Goal: Navigation & Orientation: Find specific page/section

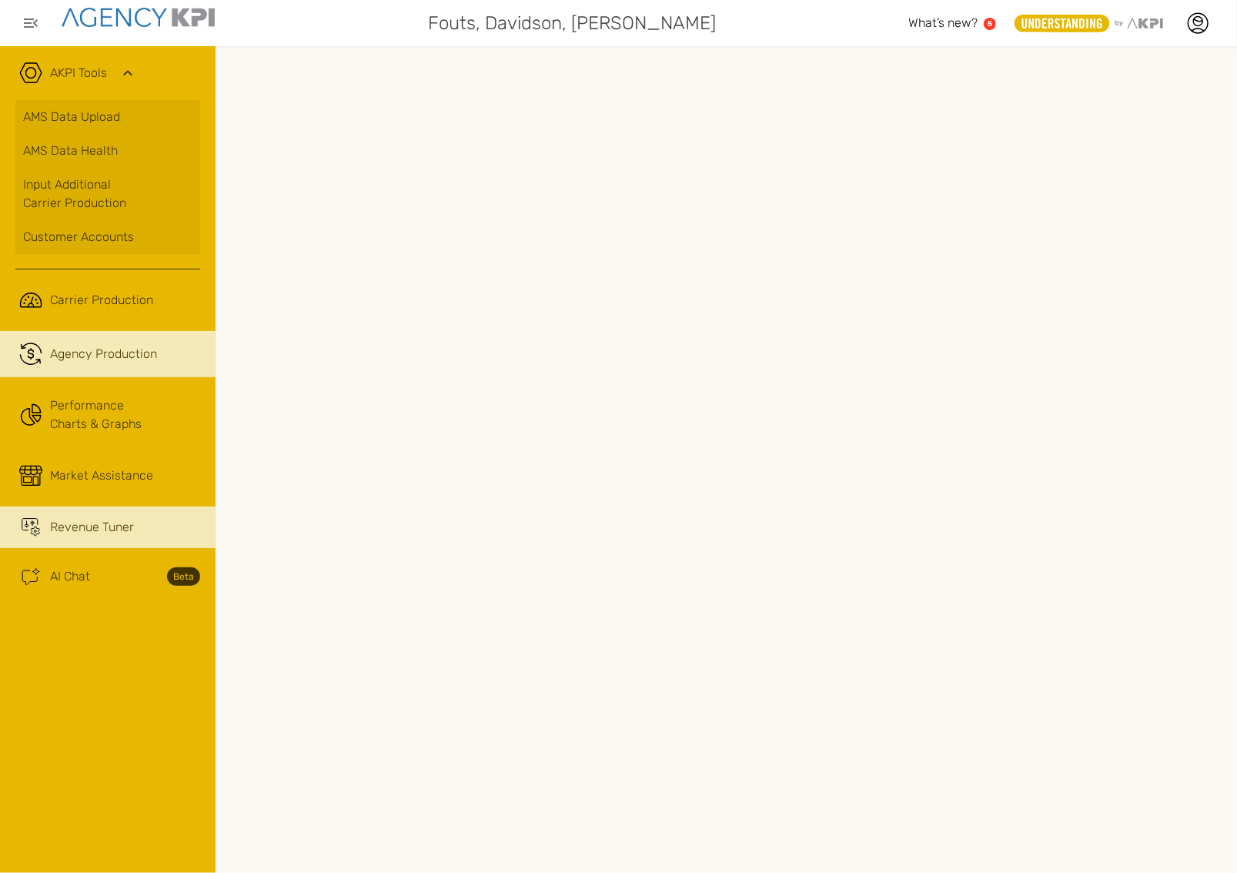
click at [88, 479] on span "Revenue Tuner" at bounding box center [92, 527] width 84 height 18
click at [103, 361] on span "Agency Production" at bounding box center [103, 354] width 107 height 18
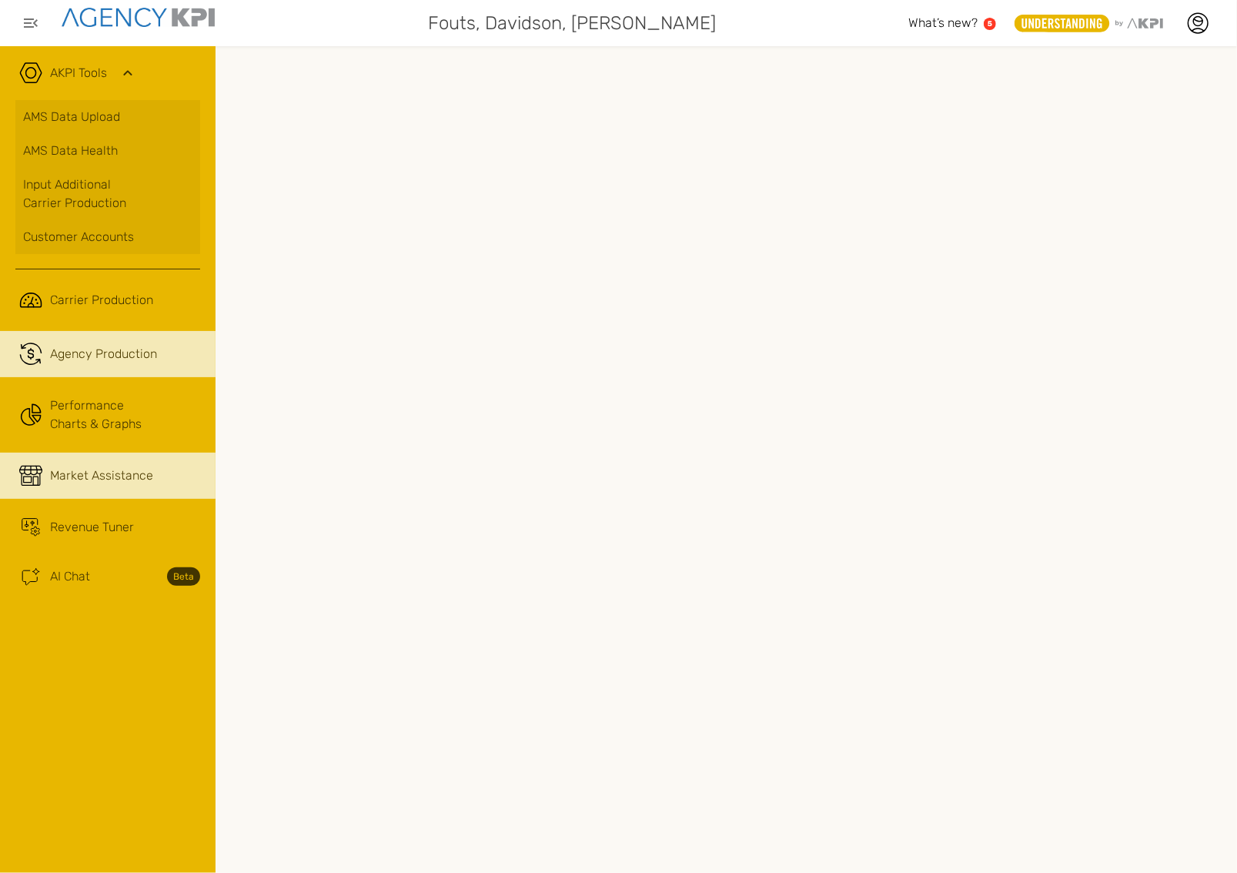
click at [119, 456] on link "Market Assistance" at bounding box center [107, 476] width 215 height 46
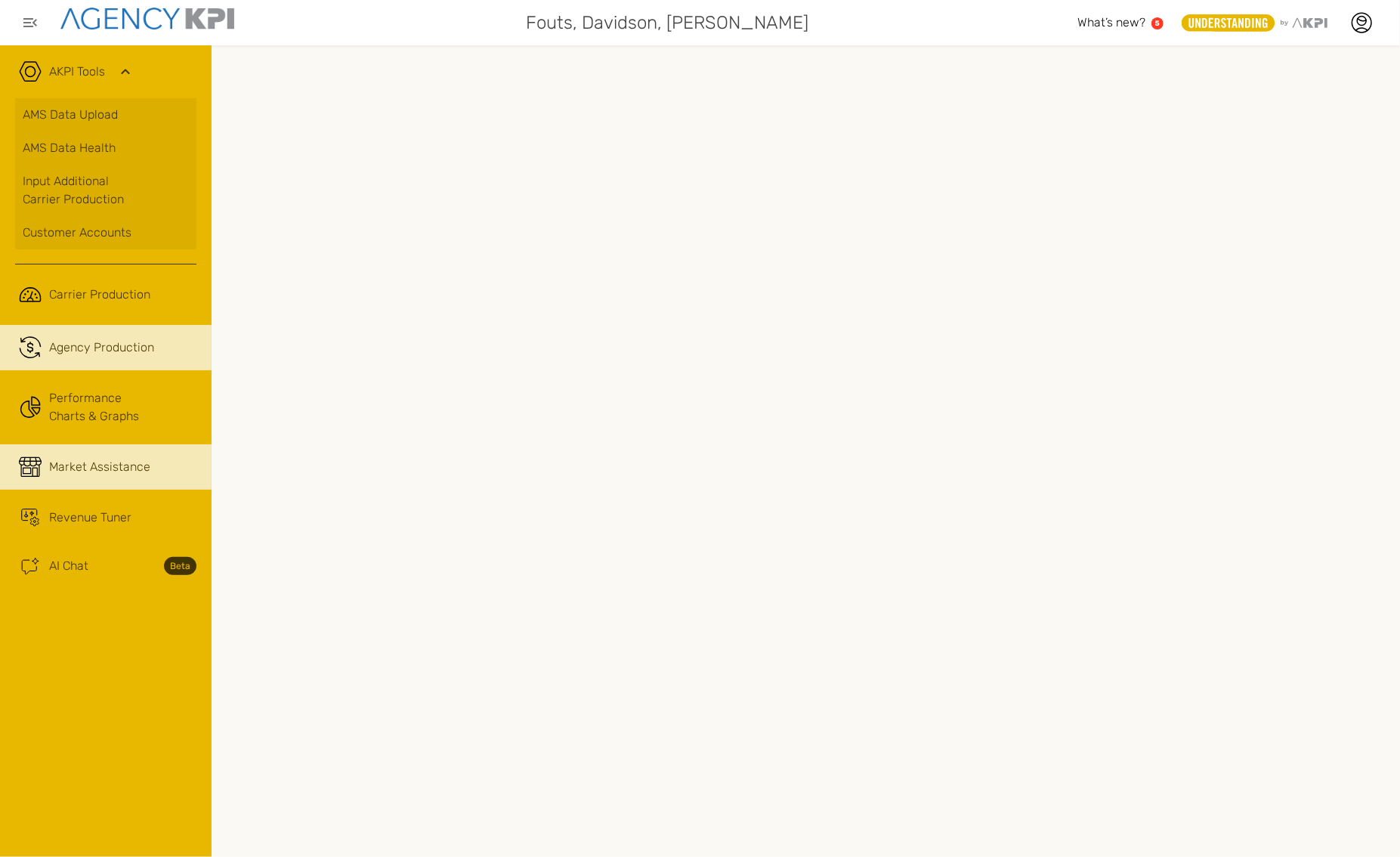
click at [120, 345] on span "Agency Production" at bounding box center [101, 348] width 105 height 18
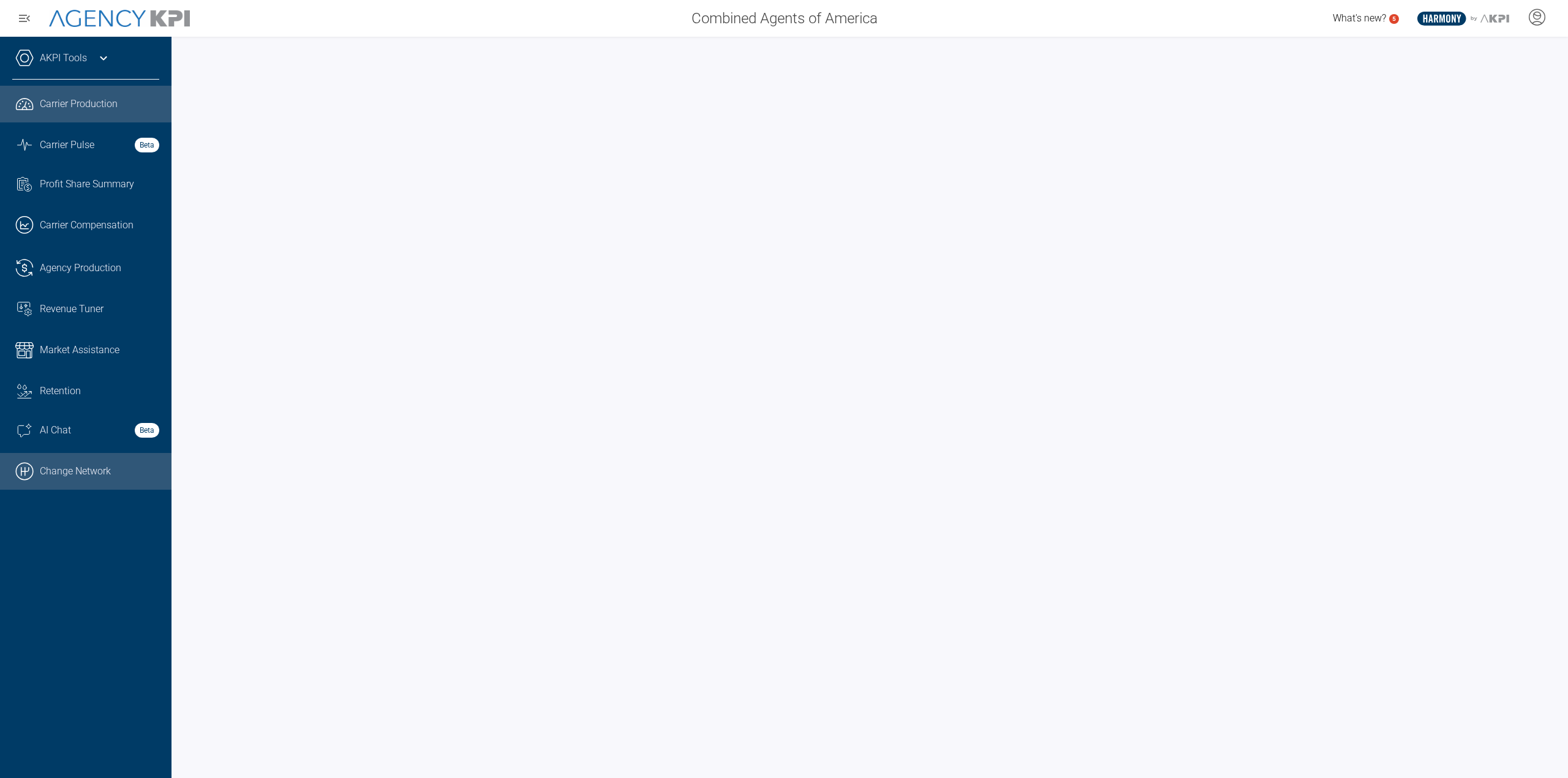
click at [102, 467] on link ".cls-1{fill:none;stroke:#000;stroke-linecap:round;stroke-linejoin:round;stroke-…" at bounding box center [85, 471] width 171 height 37
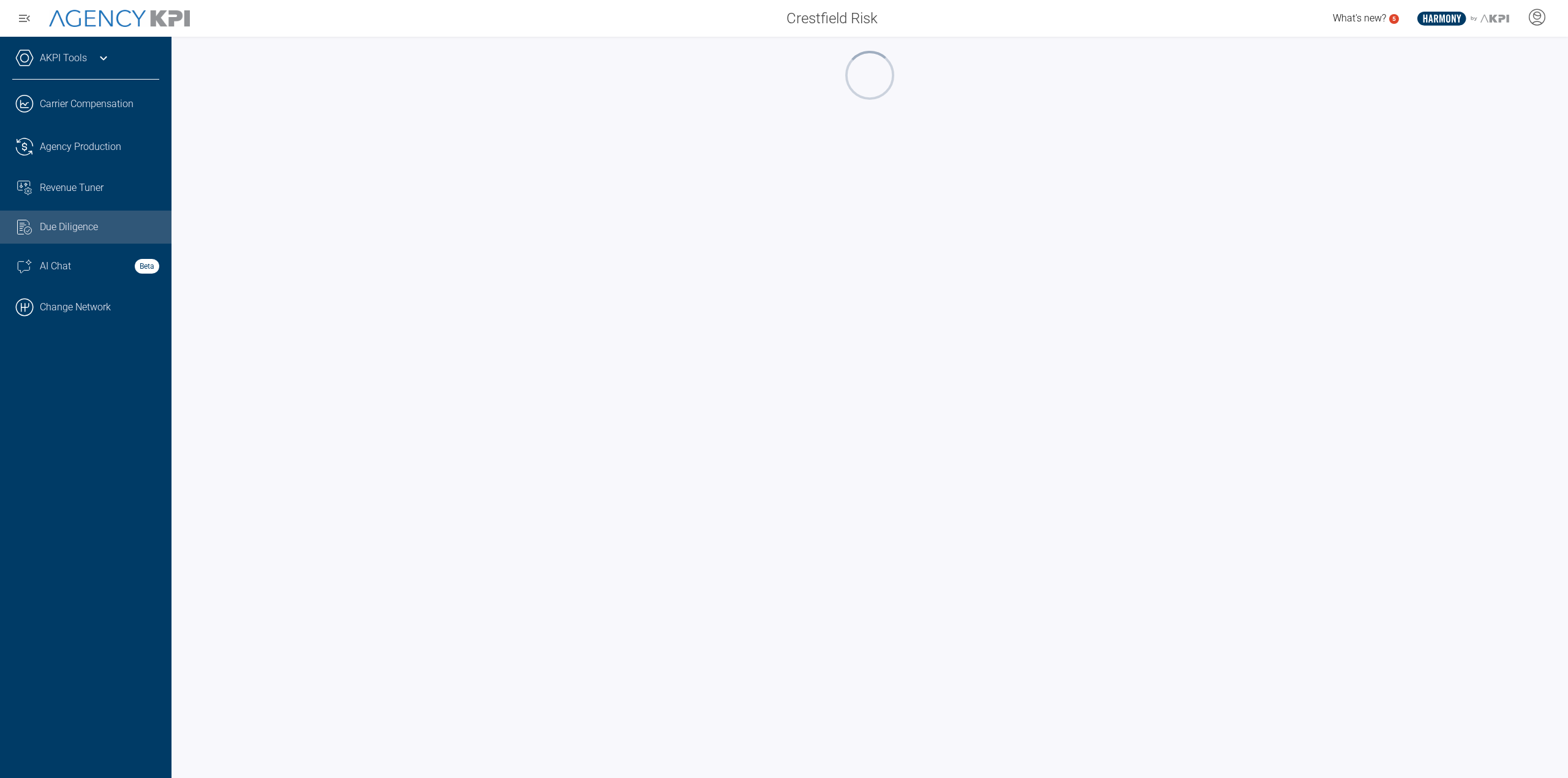
click at [88, 65] on div "AKPI Tools" at bounding box center [85, 64] width 147 height 30
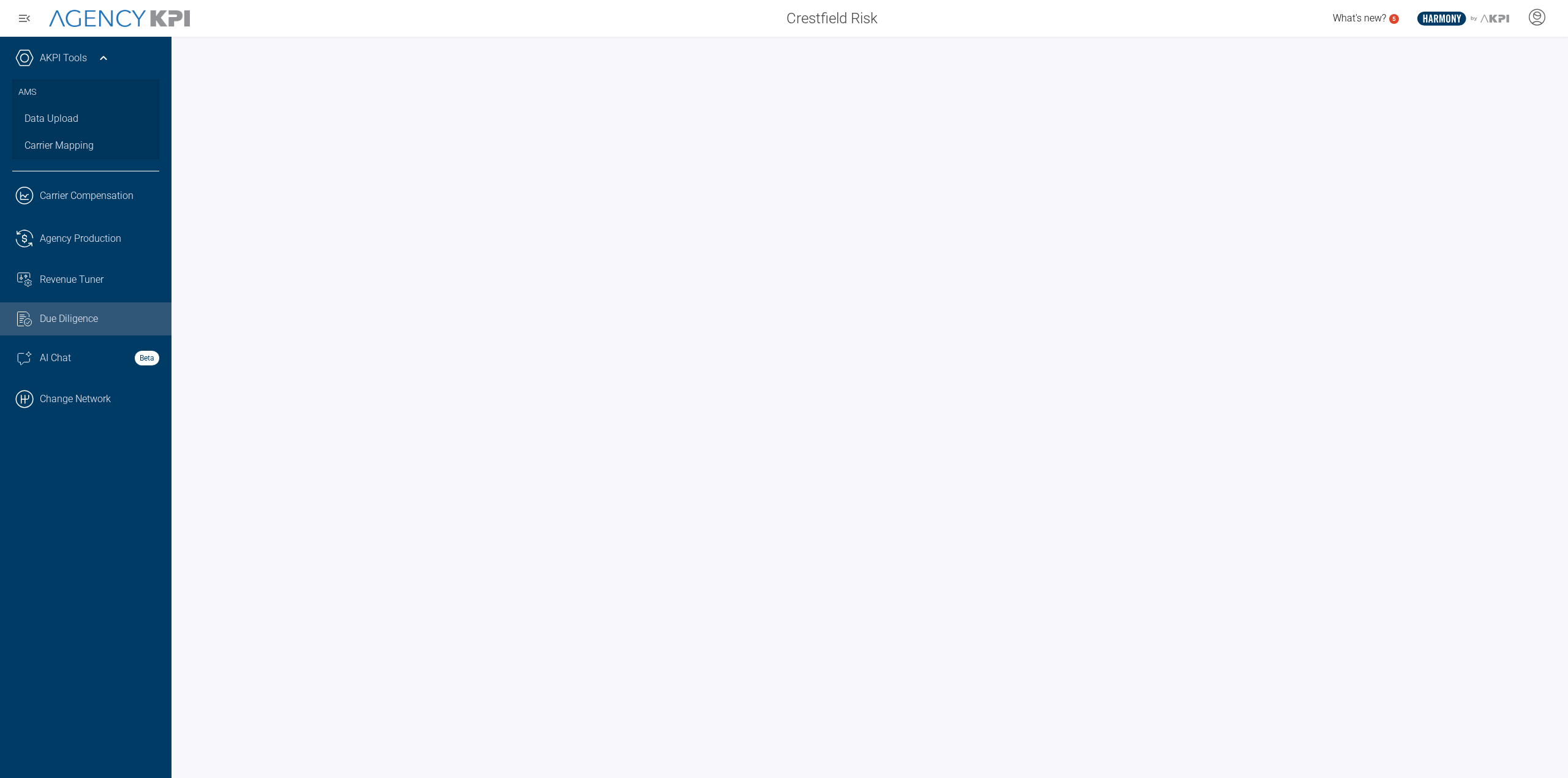
click at [30, 483] on div "AKPI Tools AMS Data Upload Carrier Mapping .cls-1{fill:none;stroke:#221f20;stro…" at bounding box center [85, 407] width 171 height 741
click at [104, 391] on link ".cls-1{fill:none;stroke:#000;stroke-linecap:round;stroke-linejoin:round;stroke-…" at bounding box center [85, 399] width 171 height 37
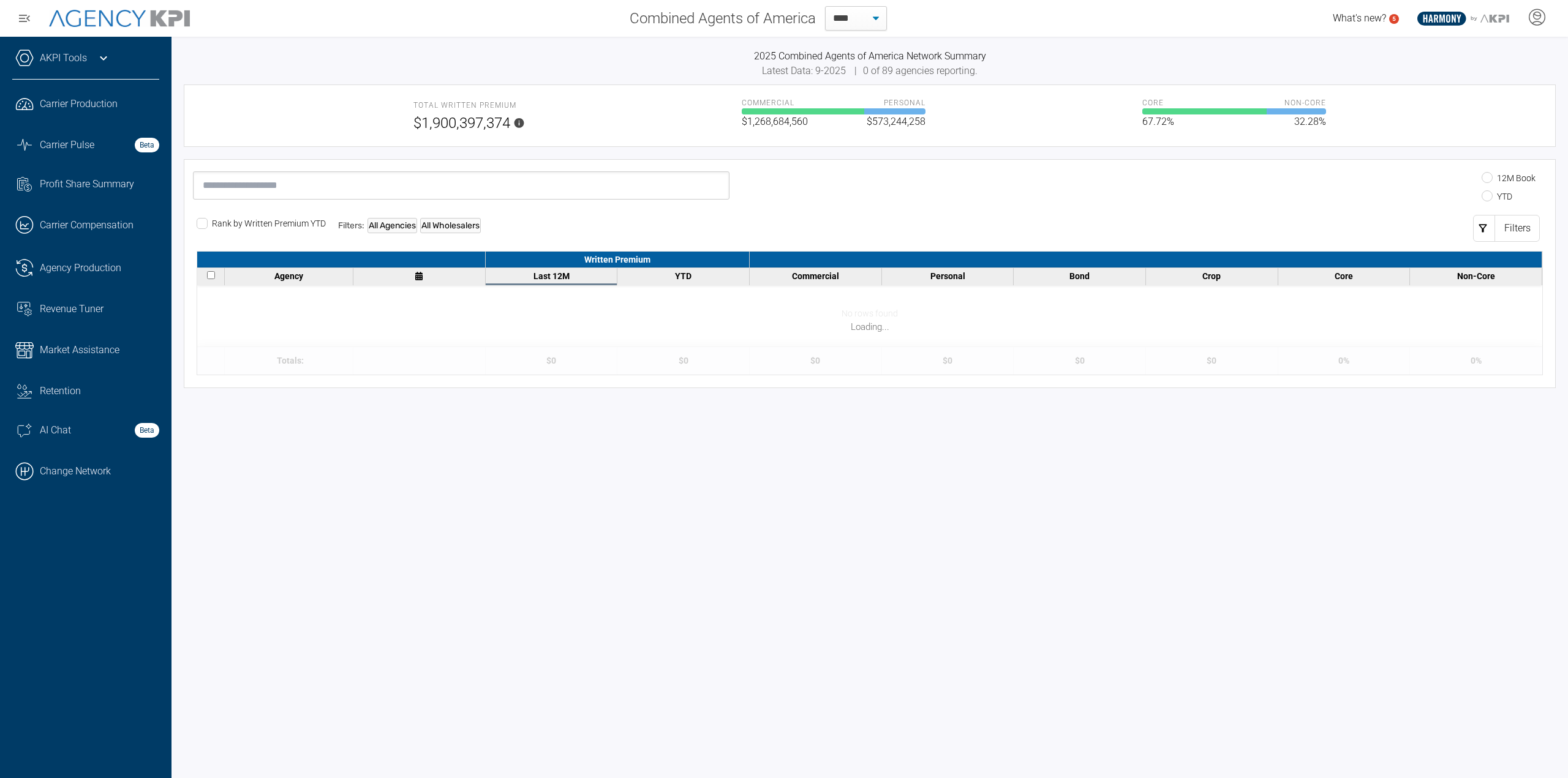
select select "**"
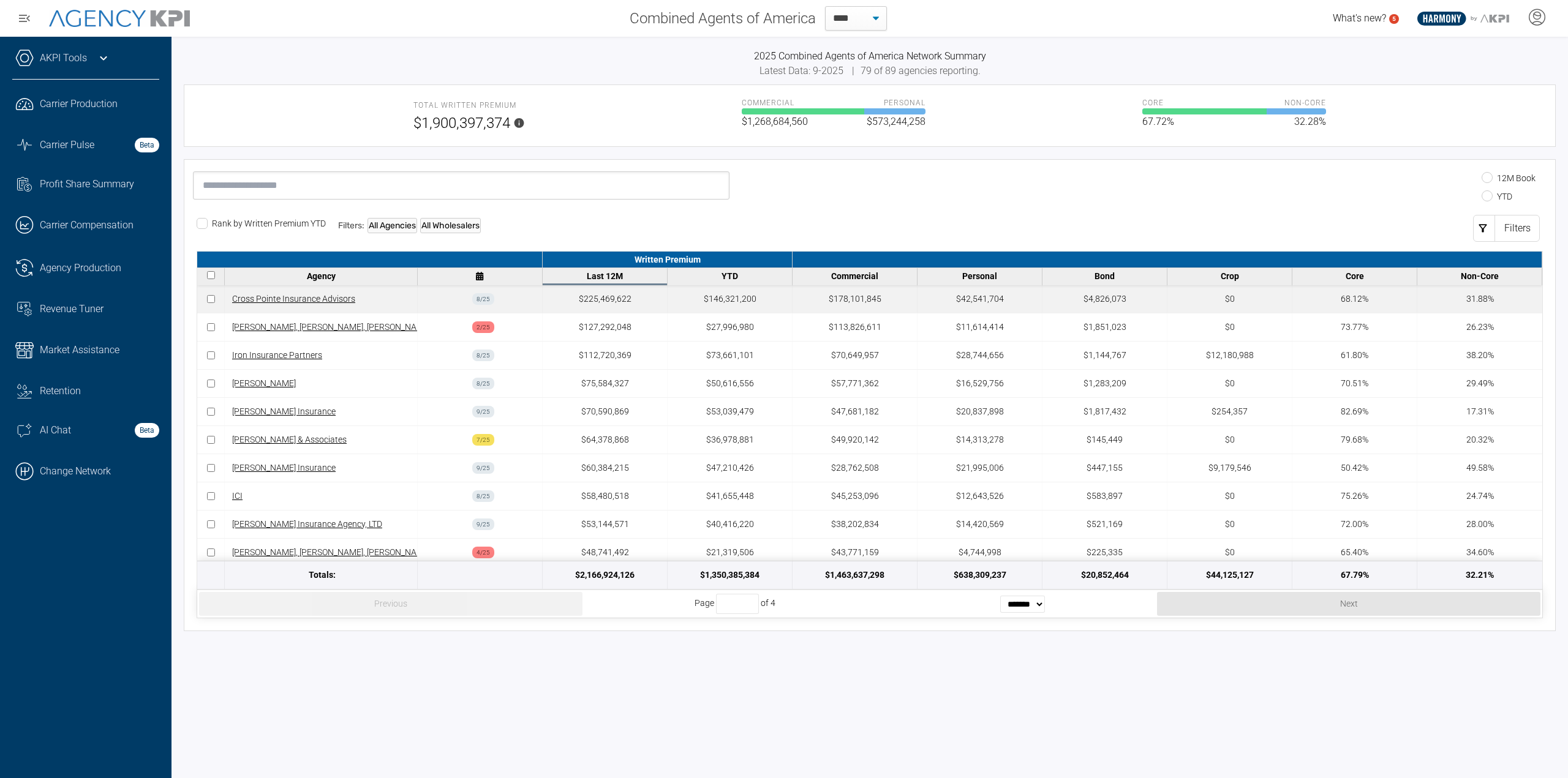
drag, startPoint x: 44, startPoint y: 478, endPoint x: 307, endPoint y: 298, distance: 318.7
click at [44, 478] on link ".cls-1{fill:none;stroke:#000;stroke-linecap:round;stroke-linejoin:round;stroke-…" at bounding box center [85, 471] width 171 height 37
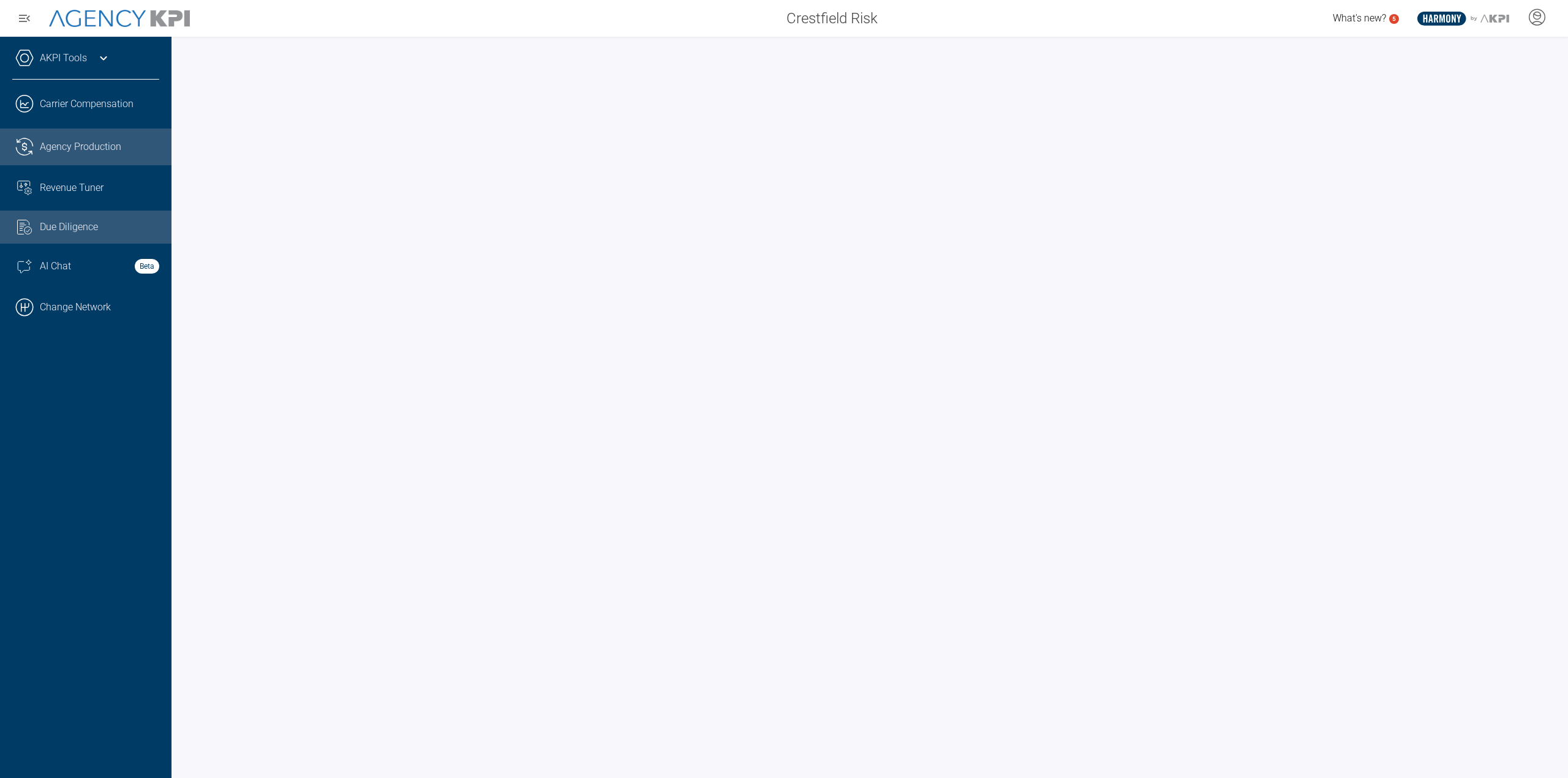
click at [100, 142] on span "Agency Production" at bounding box center [80, 146] width 81 height 14
click at [128, 320] on link ".cls-1{fill:none;stroke:#000;stroke-linecap:round;stroke-linejoin:round;stroke-…" at bounding box center [85, 307] width 171 height 37
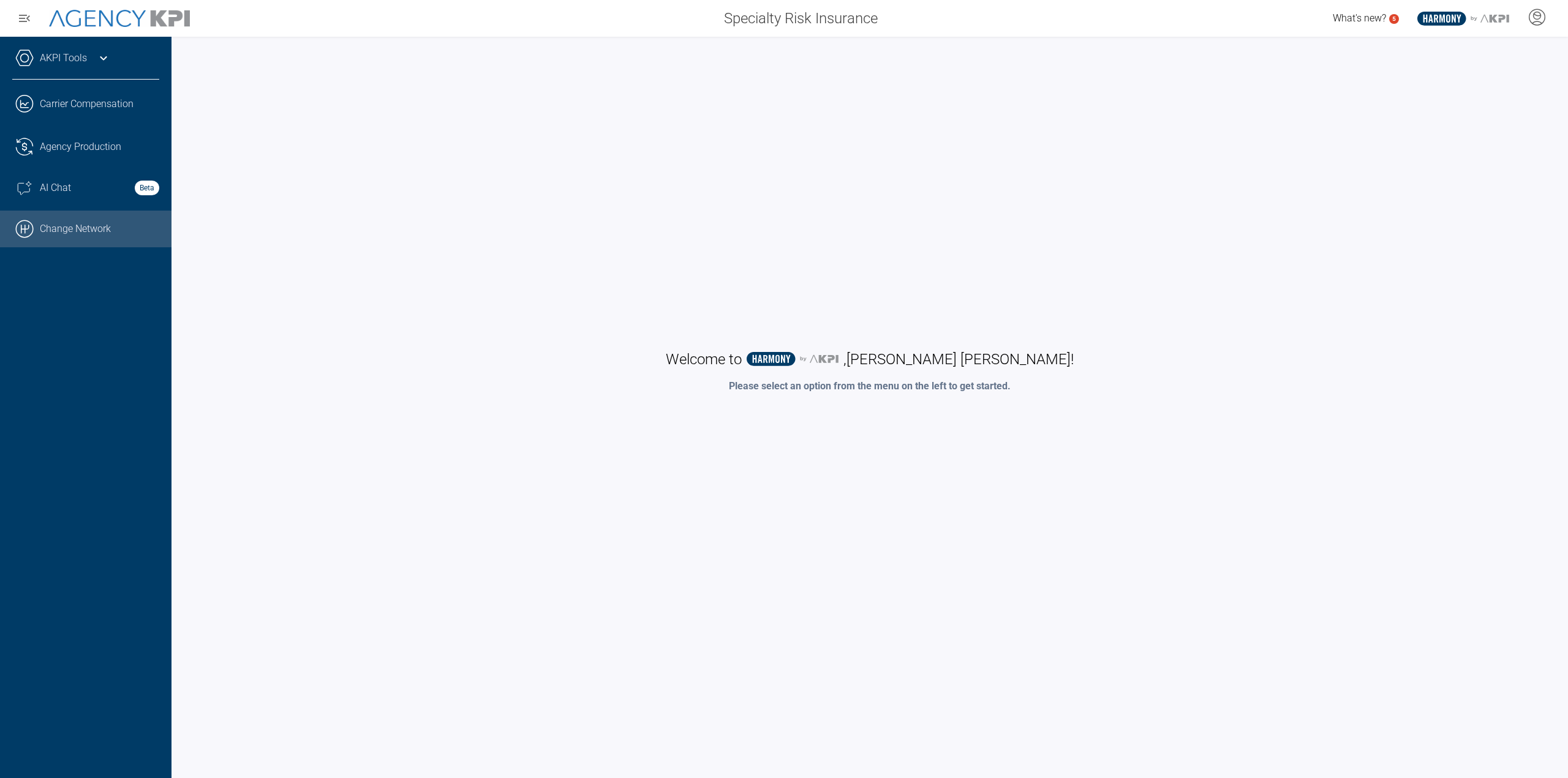
click at [127, 229] on link ".cls-1{fill:none;stroke:#000;stroke-linecap:round;stroke-linejoin:round;stroke-…" at bounding box center [85, 229] width 171 height 37
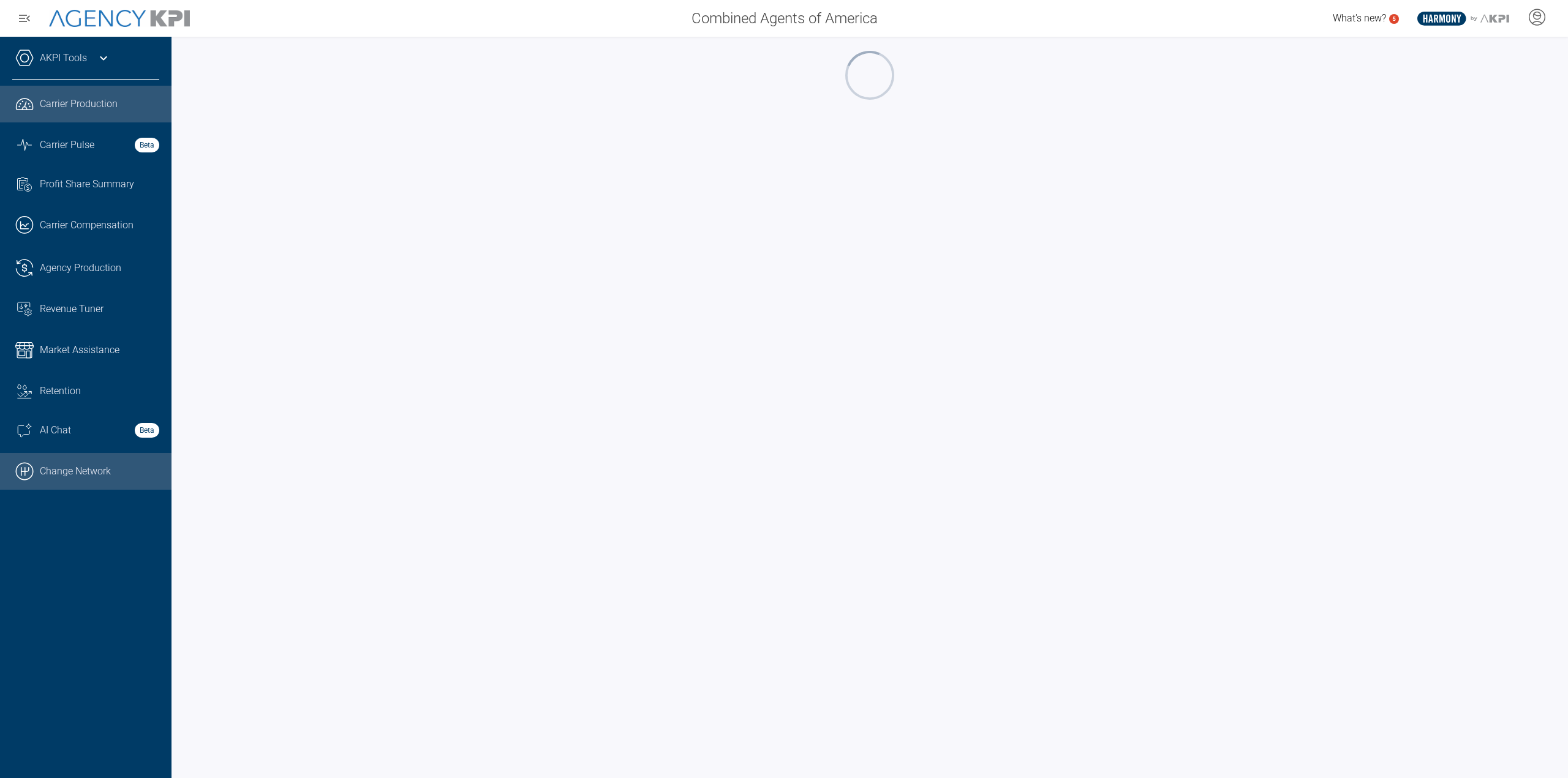
click at [56, 480] on link ".cls-1{fill:none;stroke:#000;stroke-linecap:round;stroke-linejoin:round;stroke-…" at bounding box center [85, 471] width 171 height 37
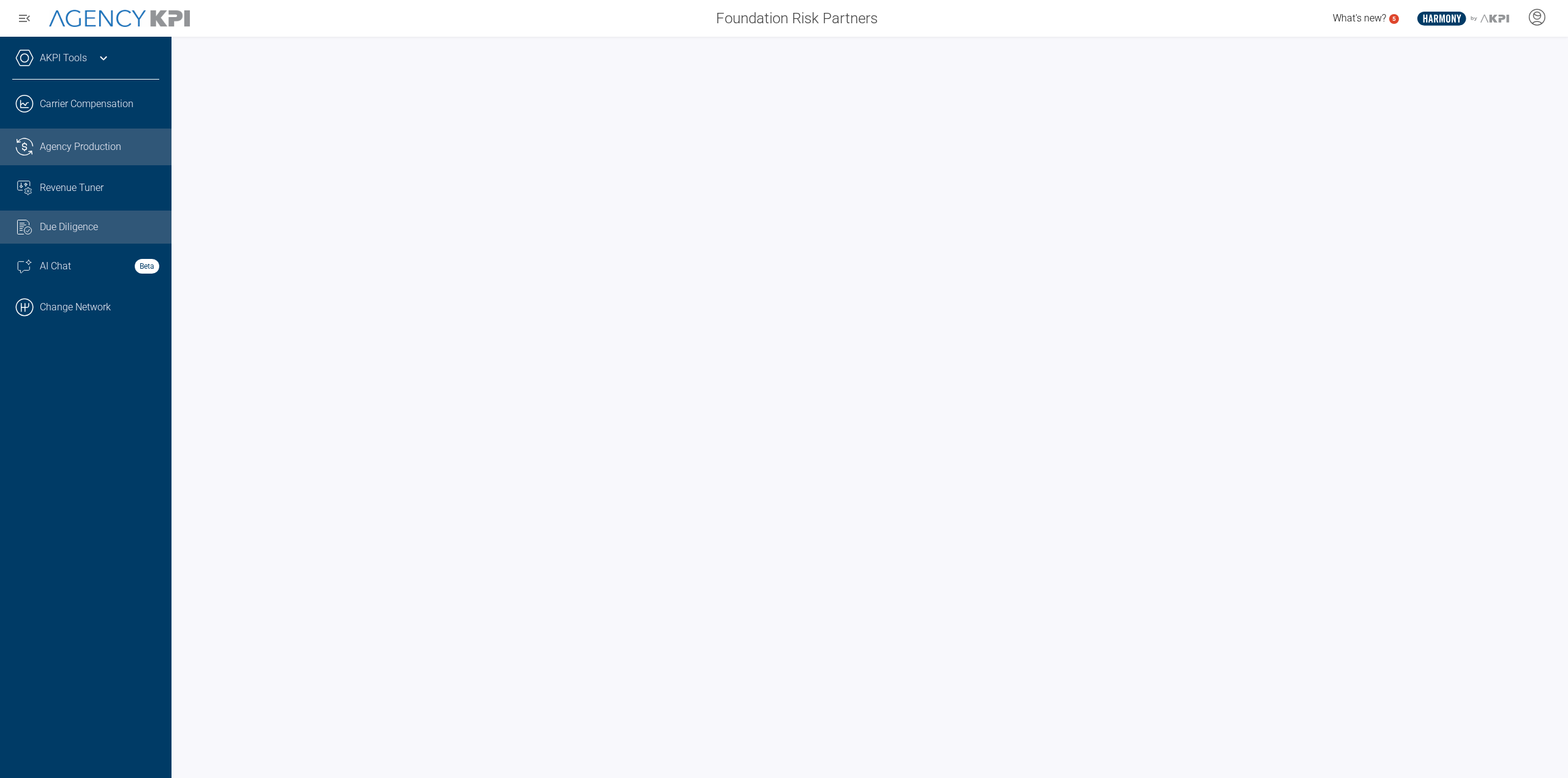
click at [88, 147] on span "Agency Production" at bounding box center [80, 146] width 81 height 14
click at [89, 221] on span "Due Diligence" at bounding box center [68, 227] width 58 height 14
click at [57, 208] on ul ".cls-1{fill:none;stroke:#221f20;stroke-linecap:round;stroke-linejoin:round;stro…" at bounding box center [85, 206] width 147 height 240
drag, startPoint x: 73, startPoint y: 189, endPoint x: 161, endPoint y: 205, distance: 89.4
click at [73, 189] on span "Revenue Tuner" at bounding box center [72, 188] width 64 height 14
